Goal: Task Accomplishment & Management: Manage account settings

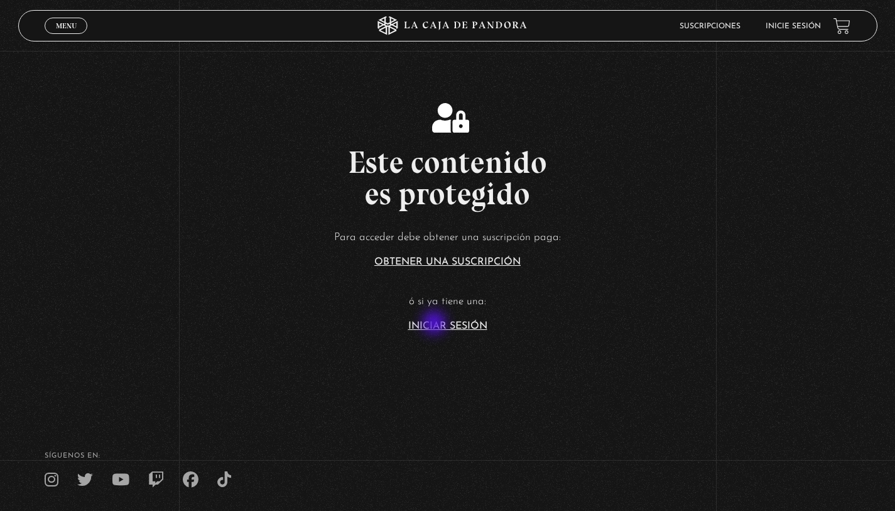
click at [435, 323] on link "Iniciar Sesión" at bounding box center [447, 326] width 79 height 10
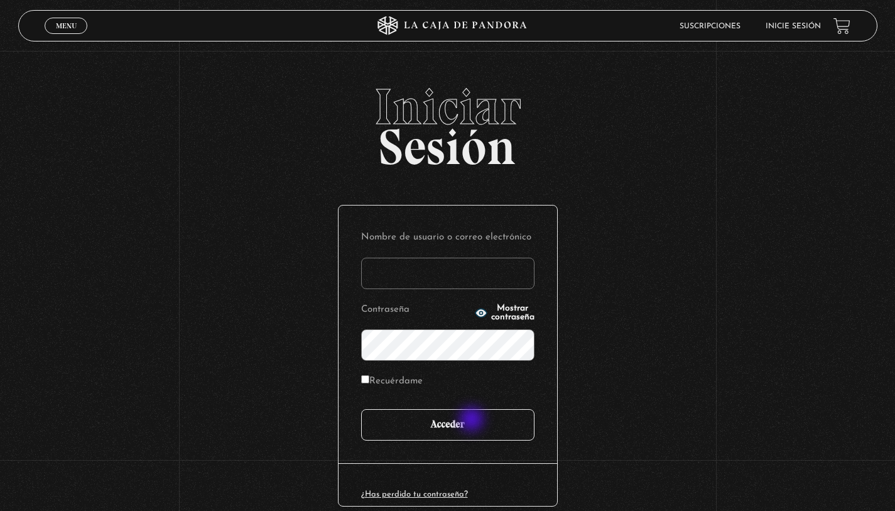
type input "[EMAIL_ADDRESS][PERSON_NAME][DOMAIN_NAME]"
click at [473, 418] on input "Acceder" at bounding box center [447, 424] width 173 height 31
